Goal: Complete application form

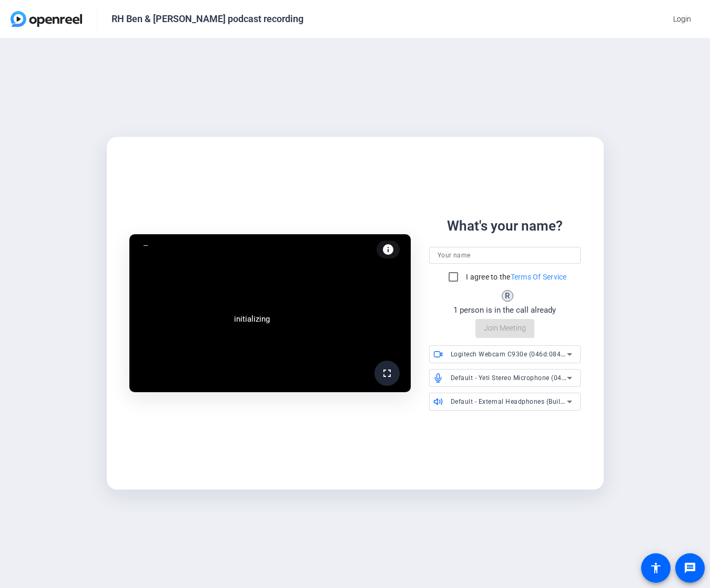
click at [481, 258] on input at bounding box center [505, 255] width 135 height 13
type input "[PERSON_NAME]"
click at [452, 277] on input "I agree to the Terms Of Service" at bounding box center [453, 276] width 21 height 21
checkbox input "true"
click at [686, 178] on div "fullscreen Ben Zanghi (You) info Test your audio and video What's your name? Be…" at bounding box center [355, 312] width 710 height 549
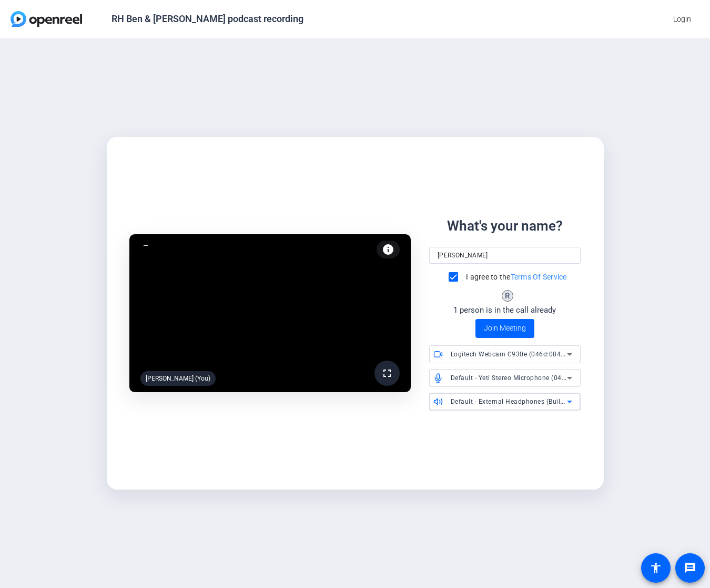
click at [550, 404] on span "Default - External Headphones (Built-in)" at bounding box center [512, 401] width 122 height 8
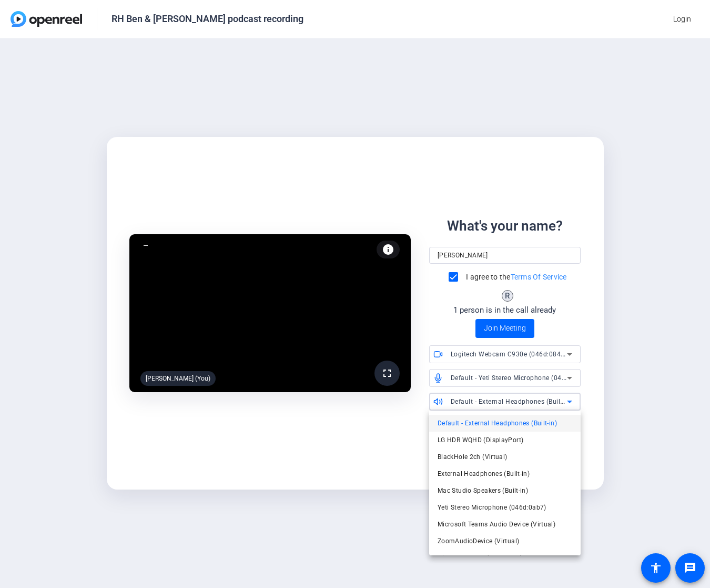
click at [361, 456] on div at bounding box center [355, 294] width 710 height 588
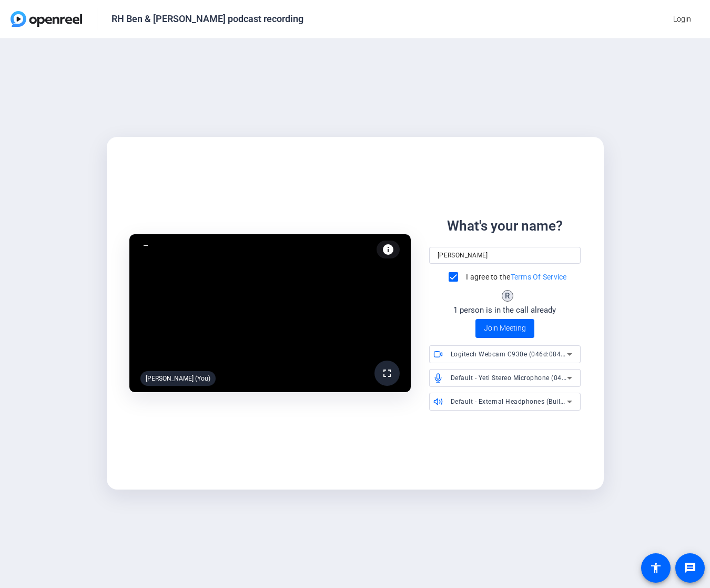
click at [537, 402] on span "Default - External Headphones (Built-in)" at bounding box center [512, 401] width 122 height 8
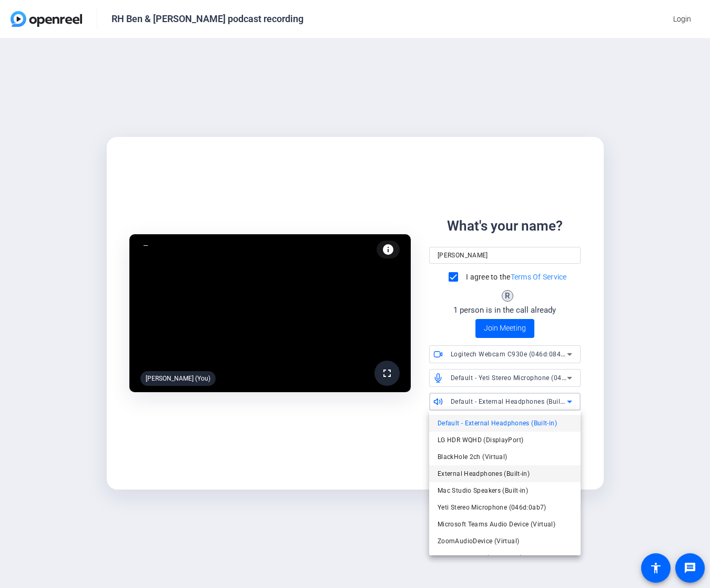
scroll to position [32, 0]
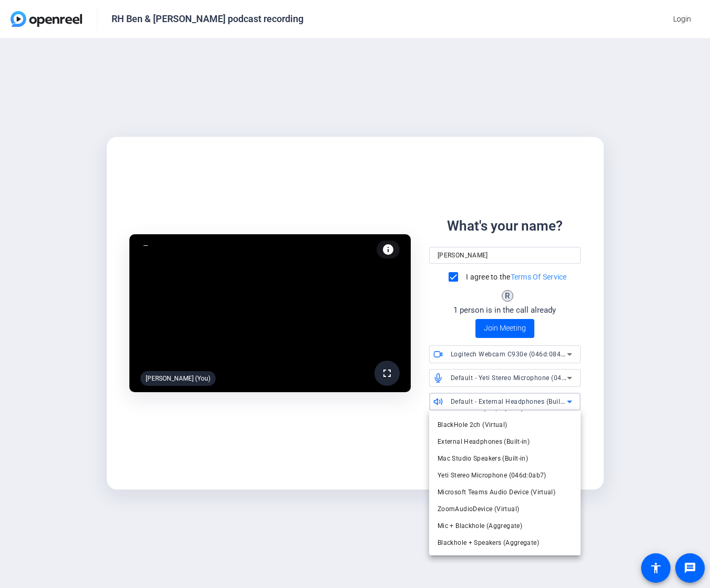
click at [357, 422] on div at bounding box center [355, 294] width 710 height 588
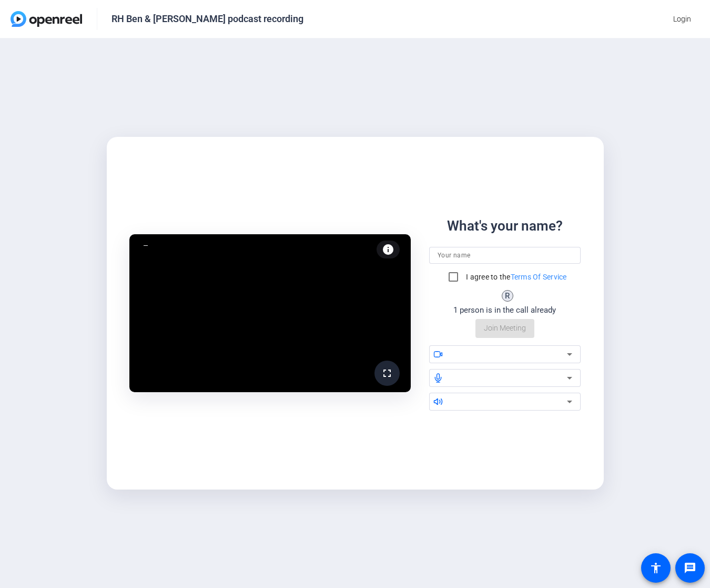
click at [462, 250] on input at bounding box center [505, 255] width 135 height 13
type input "[PERSON_NAME]"
click at [454, 272] on input "I agree to the Terms Of Service" at bounding box center [453, 276] width 21 height 21
checkbox input "true"
click at [485, 354] on div at bounding box center [509, 354] width 116 height 13
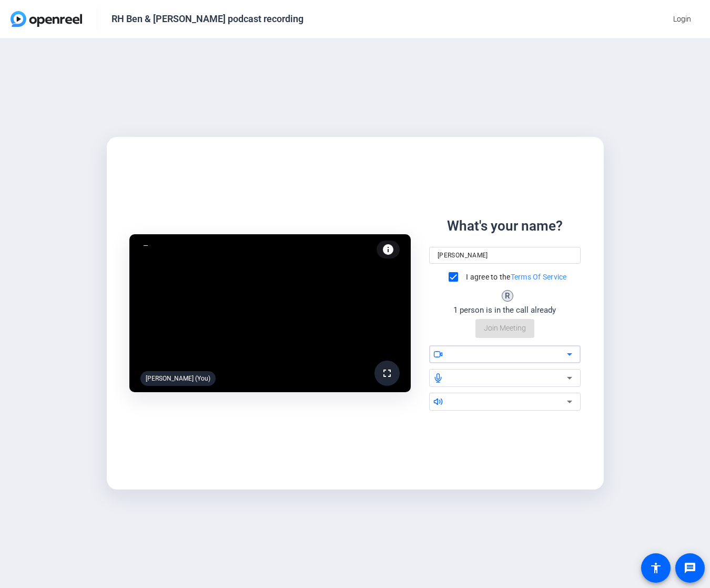
click at [557, 352] on div at bounding box center [509, 354] width 116 height 13
click at [113, 67] on div "fullscreen [PERSON_NAME] (You) info Test your audio and video What's your name?…" at bounding box center [355, 312] width 710 height 549
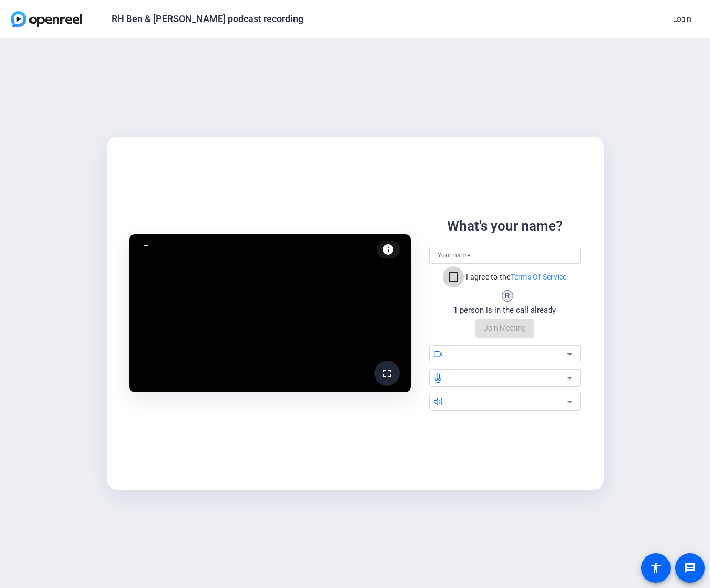
click at [456, 278] on input "I agree to the Terms Of Service" at bounding box center [453, 276] width 21 height 21
checkbox input "true"
click at [456, 251] on input at bounding box center [505, 255] width 135 height 13
click at [497, 350] on div at bounding box center [509, 354] width 116 height 13
click at [499, 351] on div at bounding box center [509, 354] width 116 height 13
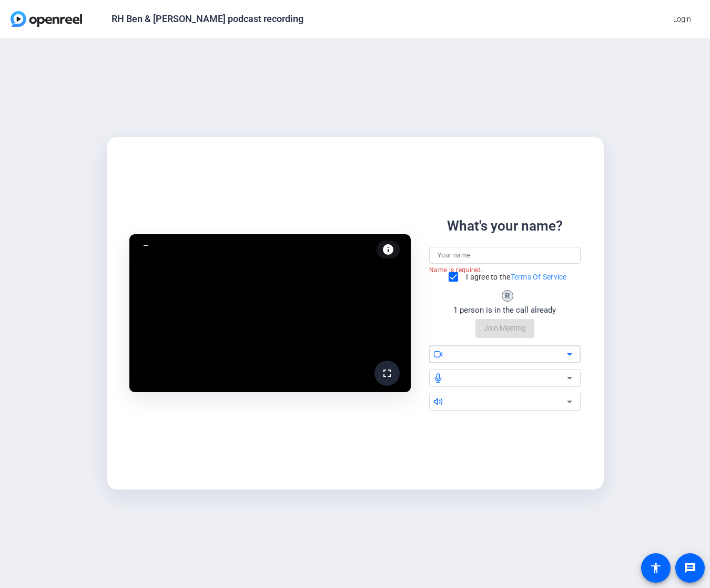
click at [471, 257] on input at bounding box center [505, 255] width 135 height 13
type input "[PERSON_NAME]"
click at [525, 340] on div "What's your name? Ben Zanghi I agree to the Terms Of Service R 1 person is in t…" at bounding box center [504, 313] width 151 height 194
click at [528, 354] on div at bounding box center [509, 354] width 116 height 13
click at [552, 361] on div at bounding box center [512, 354] width 122 height 18
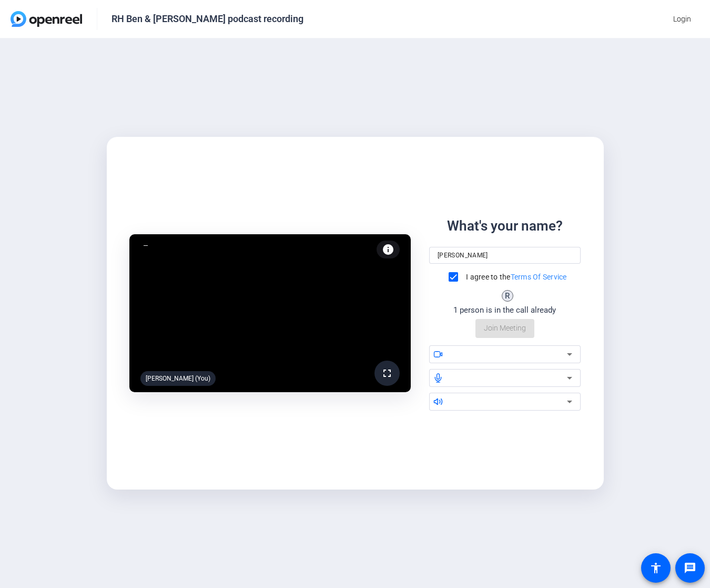
click at [552, 361] on div at bounding box center [512, 354] width 122 height 18
